Goal: Find specific page/section: Find specific page/section

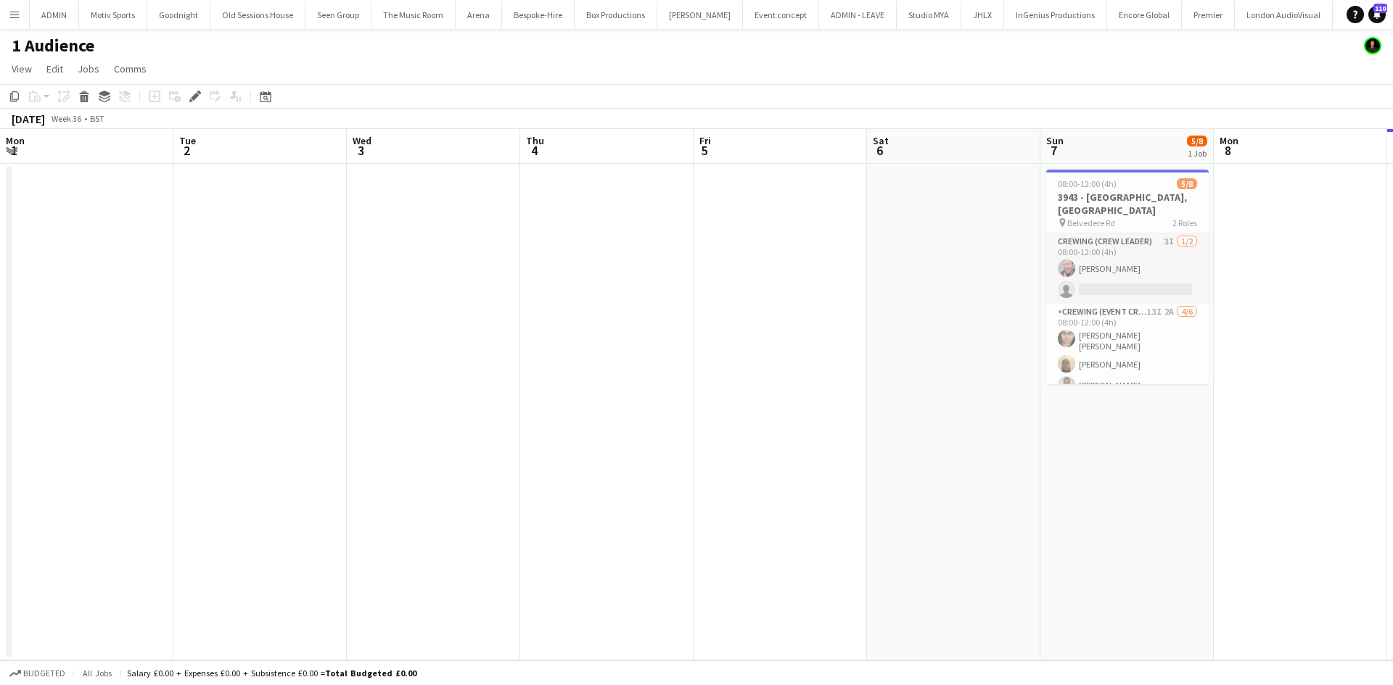
scroll to position [0, 499]
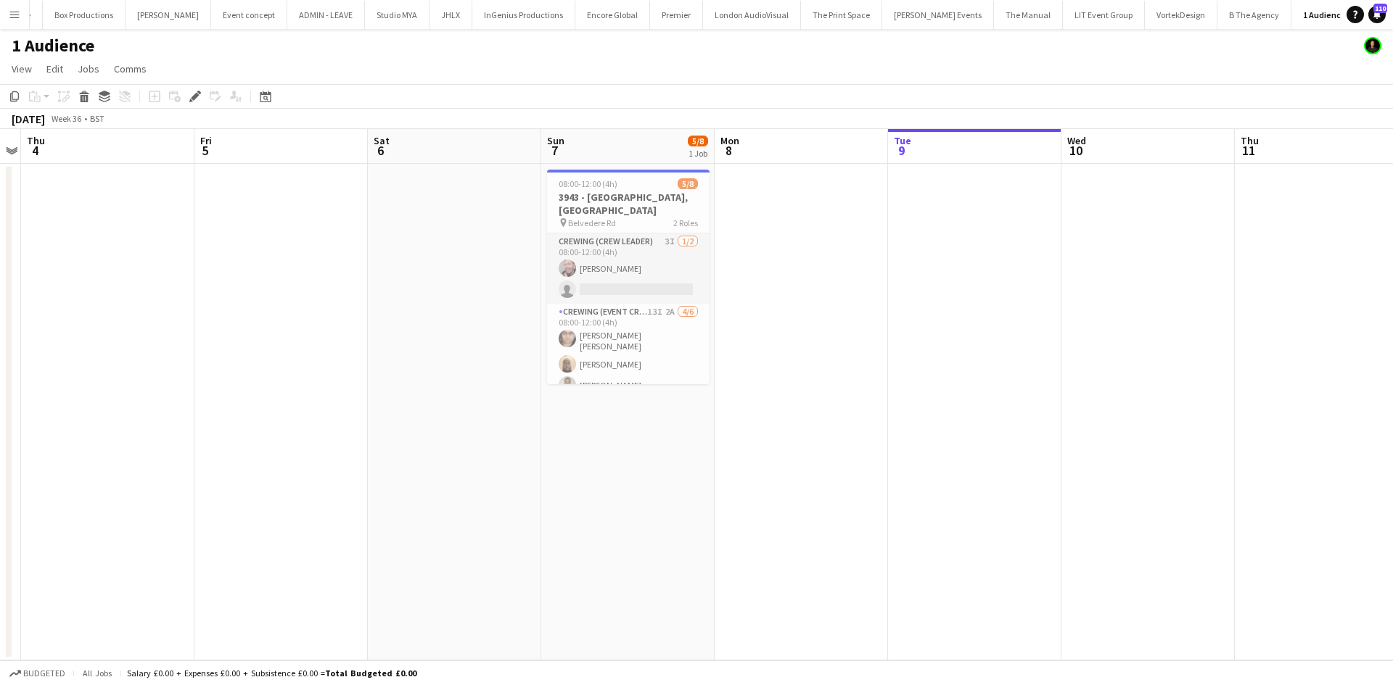
click at [19, 13] on app-icon "Menu" at bounding box center [15, 15] width 12 height 12
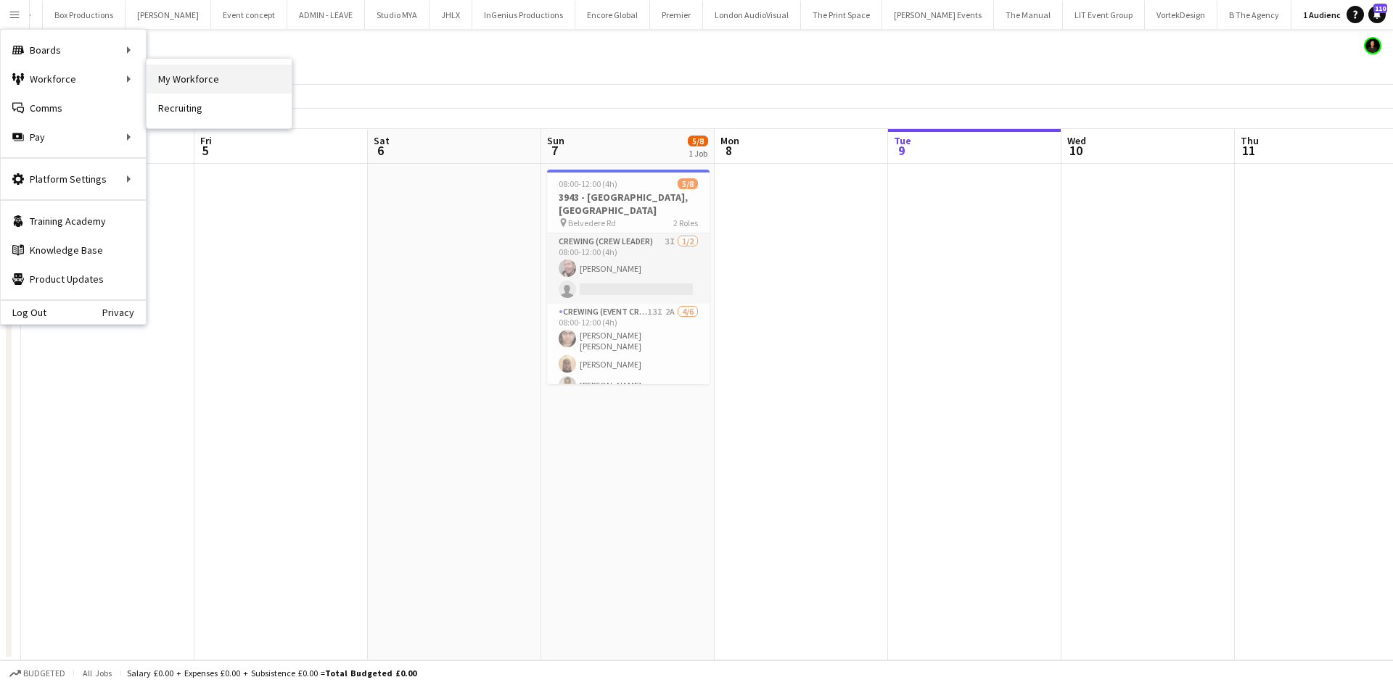
click at [187, 70] on link "My Workforce" at bounding box center [219, 79] width 145 height 29
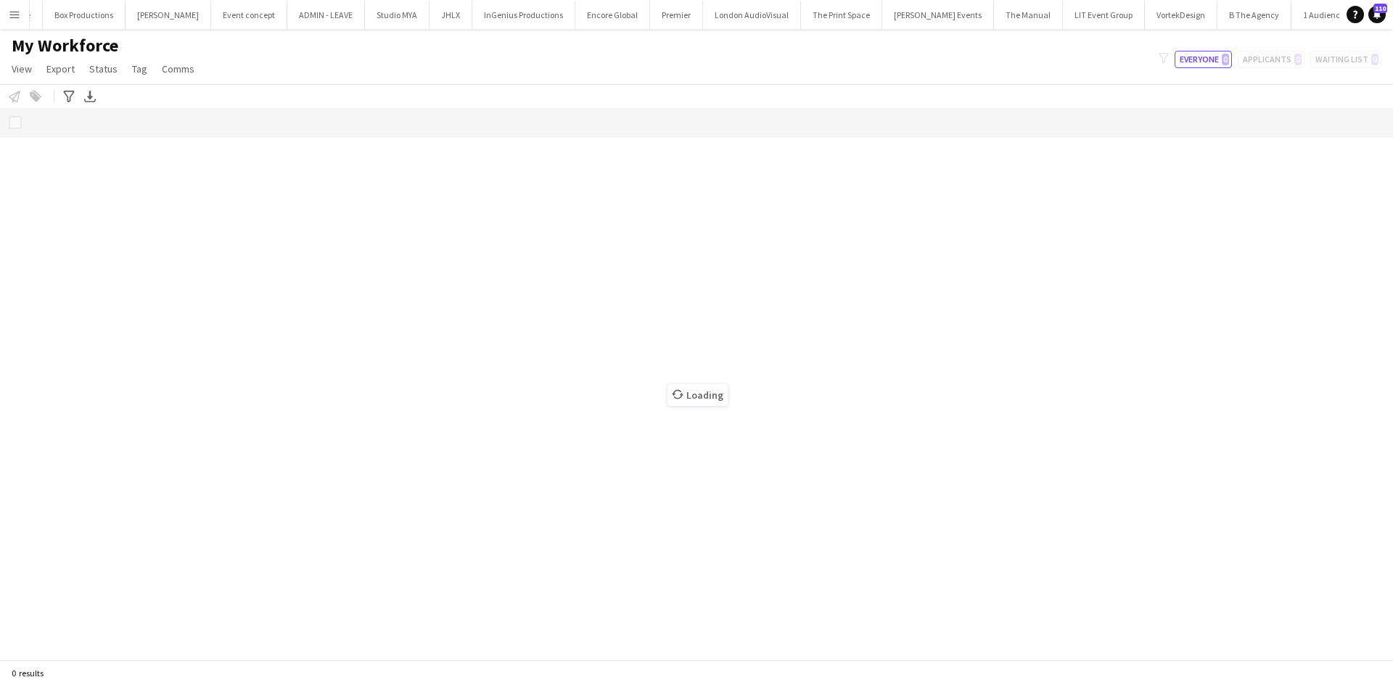
scroll to position [0, 530]
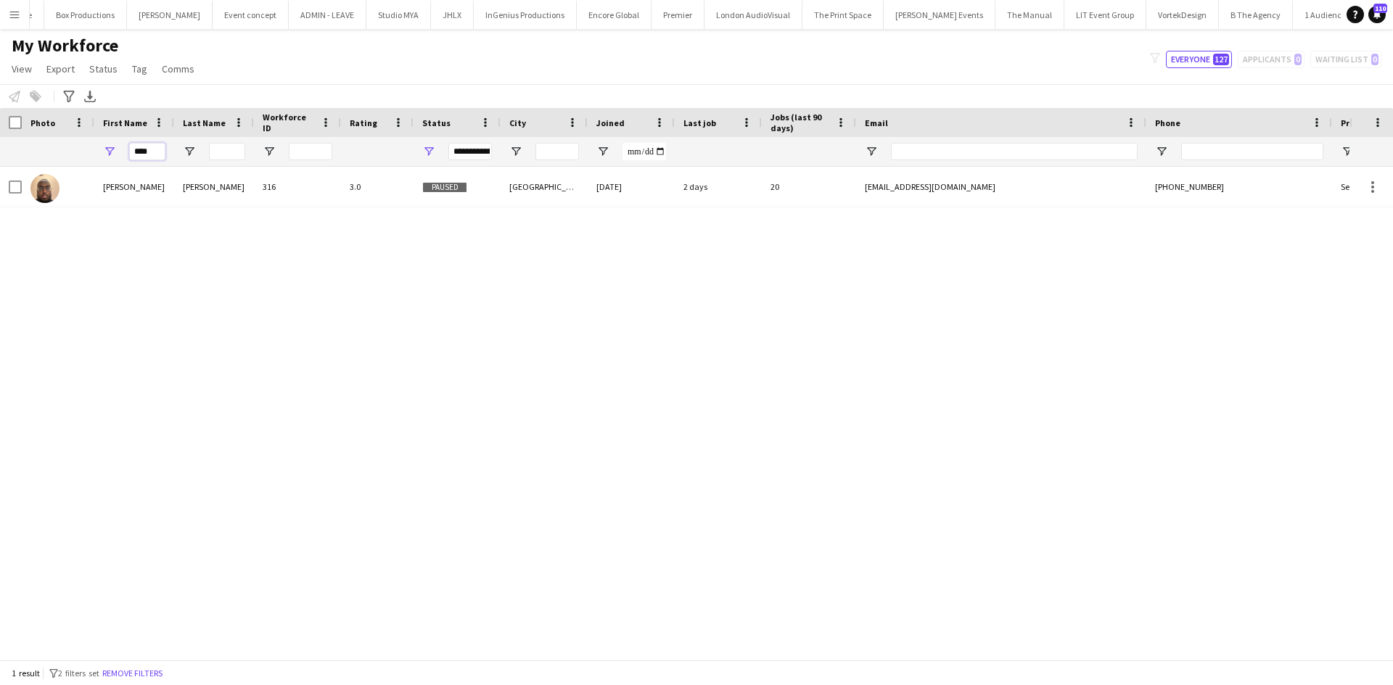
click at [157, 152] on input "****" at bounding box center [147, 151] width 36 height 17
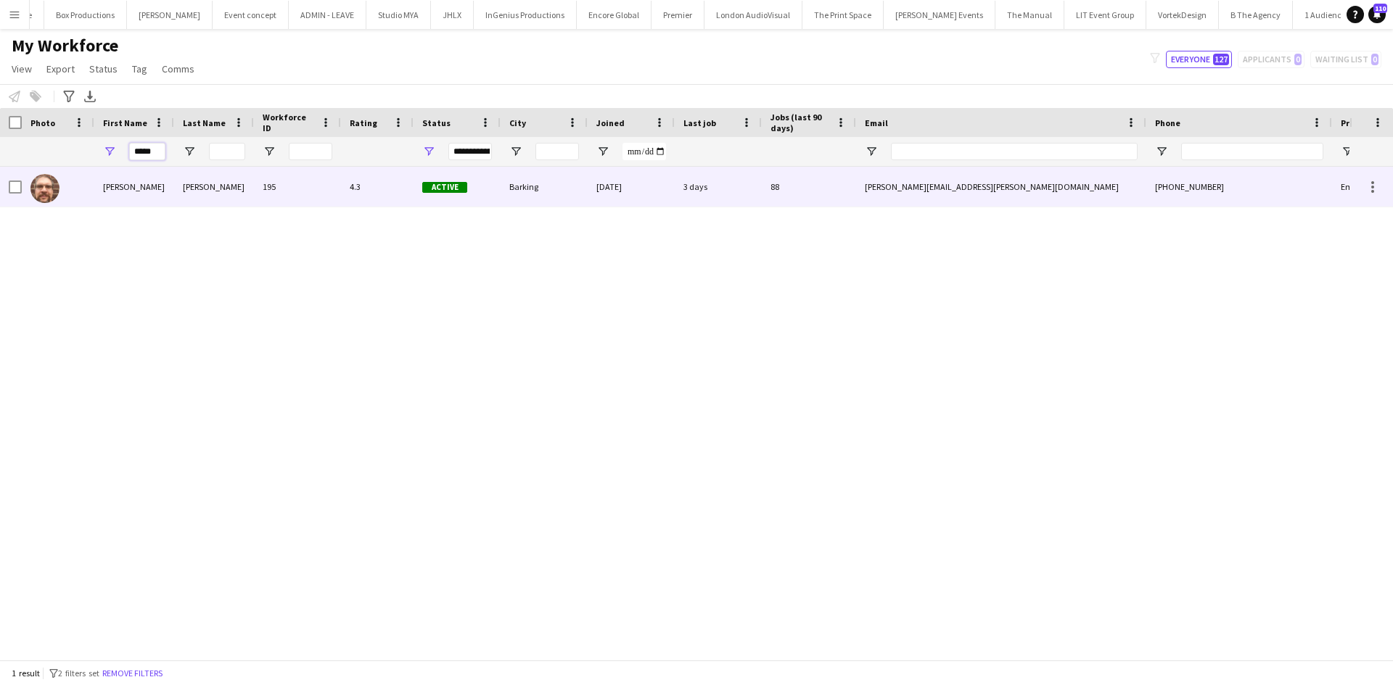
type input "*****"
click at [234, 205] on div "[PERSON_NAME]" at bounding box center [214, 187] width 80 height 40
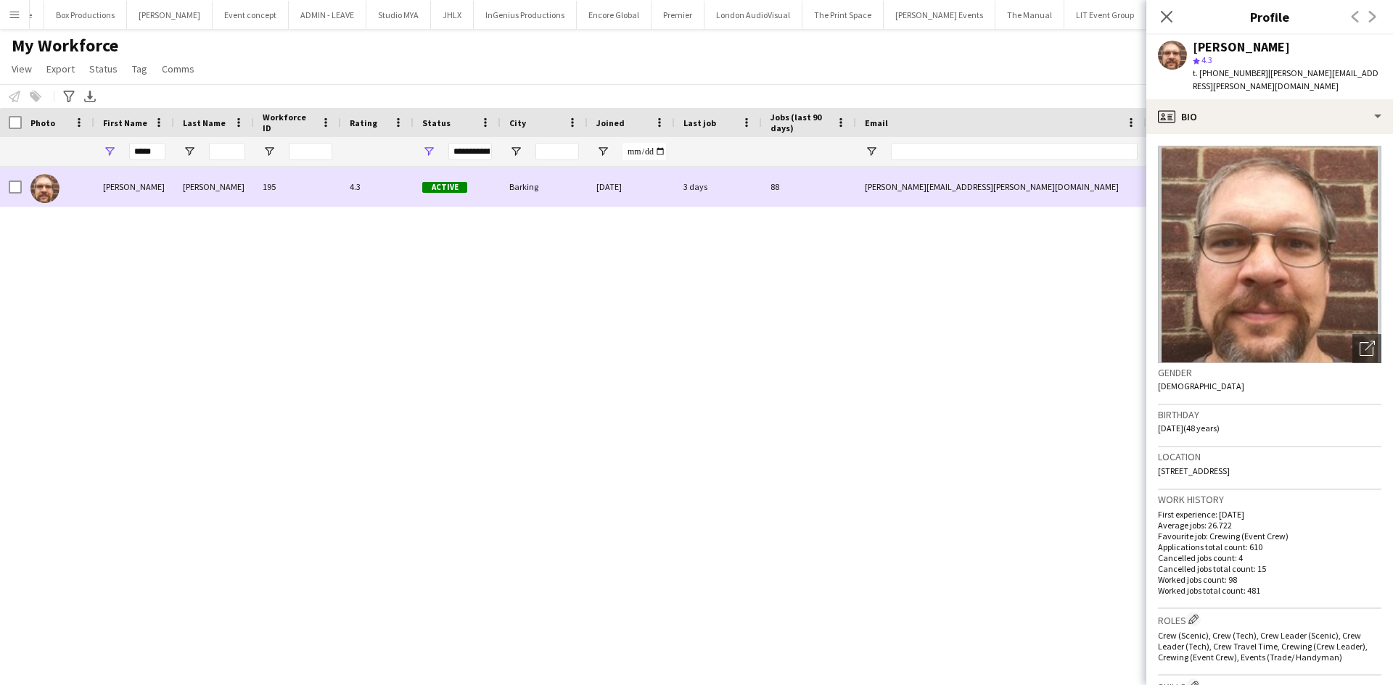
click at [238, 194] on div "[PERSON_NAME]" at bounding box center [214, 187] width 80 height 40
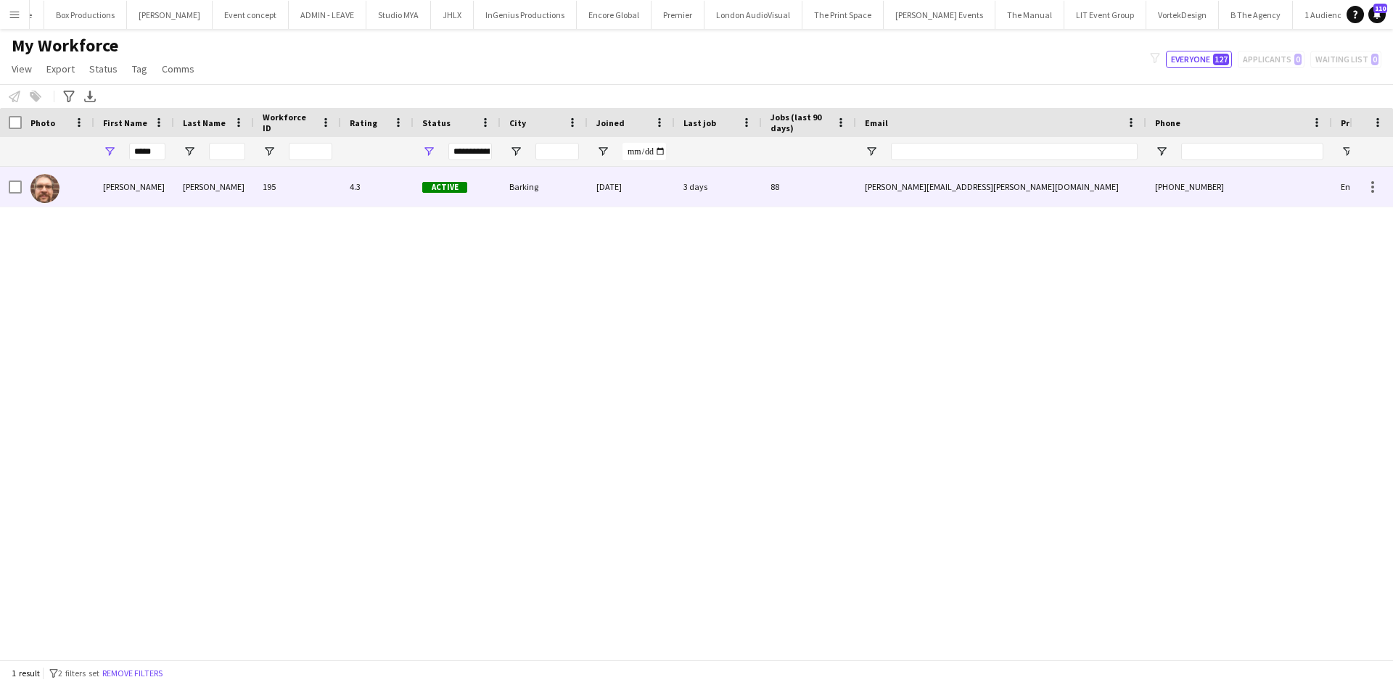
click at [238, 194] on div "[PERSON_NAME]" at bounding box center [214, 187] width 80 height 40
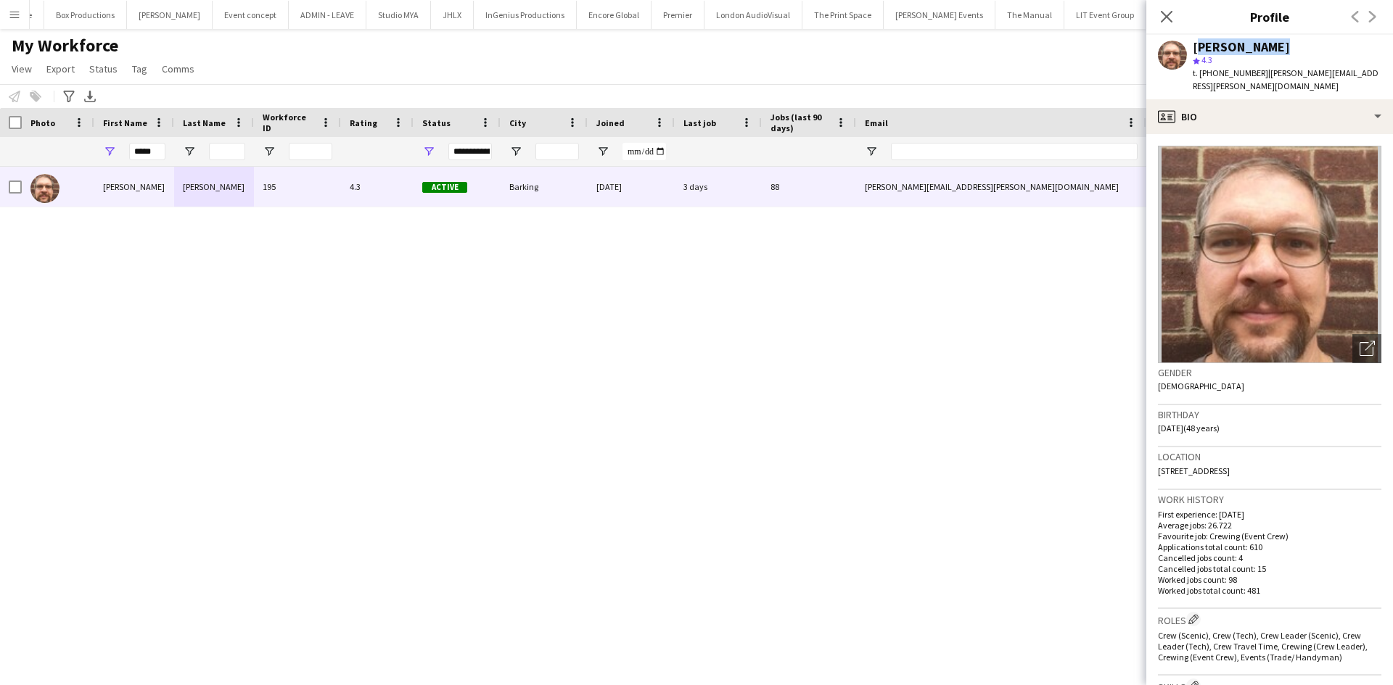
drag, startPoint x: 1269, startPoint y: 51, endPoint x: 1193, endPoint y: 49, distance: 76.2
click at [1193, 49] on div "[PERSON_NAME]" at bounding box center [1286, 47] width 189 height 13
copy div "[PERSON_NAME]"
click at [800, 443] on div "[PERSON_NAME] 195 4.3 Active Barking [DATE] 3 days 88 [PERSON_NAME][EMAIL_ADDRE…" at bounding box center [674, 408] width 1349 height 482
click at [696, 341] on div "[PERSON_NAME] 195 4.3 Active Barking [DATE] 3 days 88 [PERSON_NAME][EMAIL_ADDRE…" at bounding box center [674, 408] width 1349 height 482
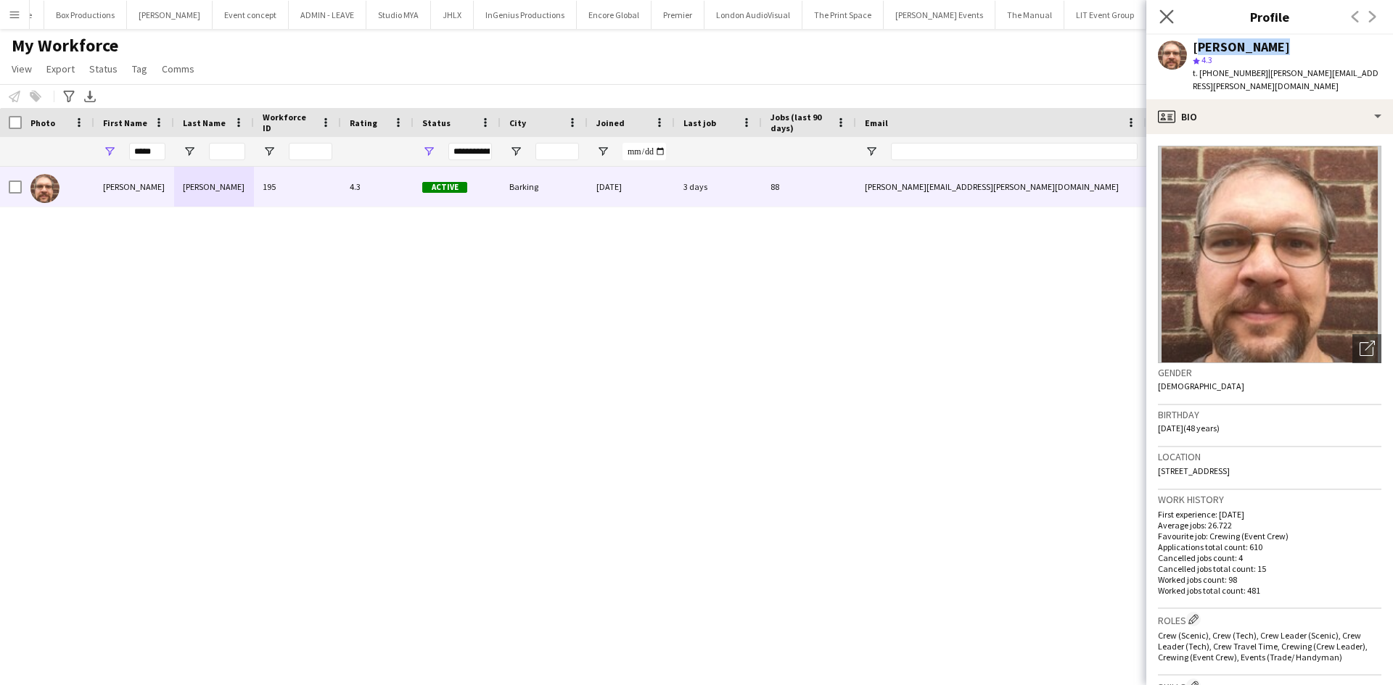
click at [1167, 25] on app-icon "Close pop-in" at bounding box center [1166, 17] width 21 height 21
